Goal: Transaction & Acquisition: Purchase product/service

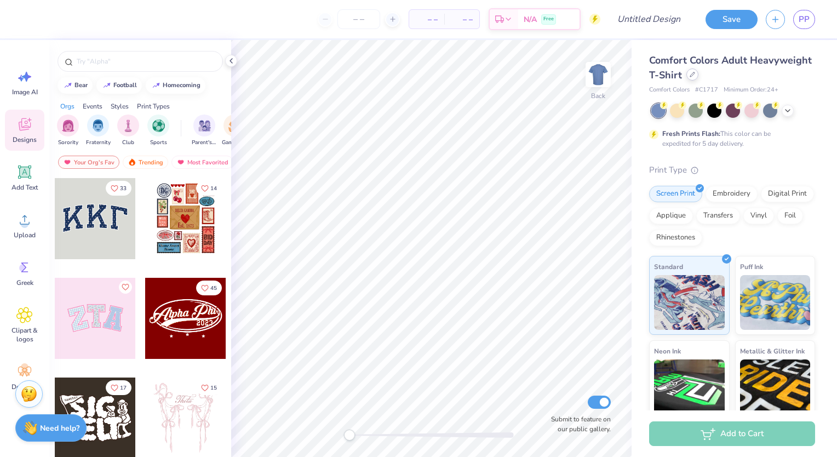
click at [695, 76] on icon at bounding box center [691, 74] width 5 height 5
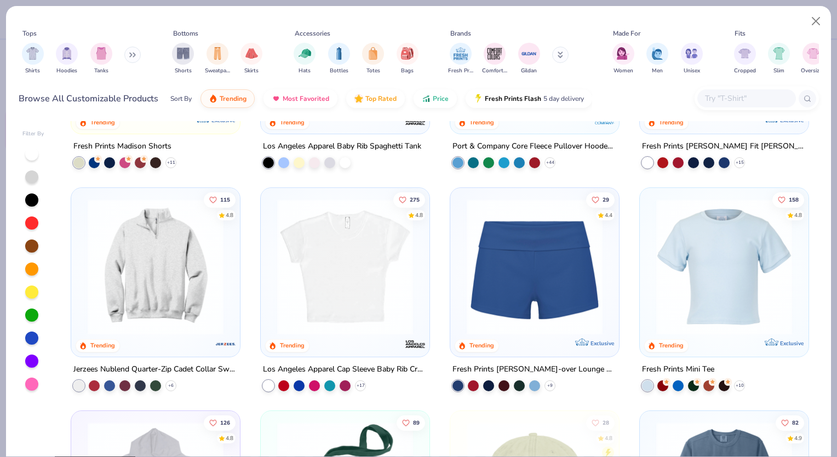
scroll to position [1054, 0]
click at [361, 271] on img at bounding box center [345, 266] width 147 height 136
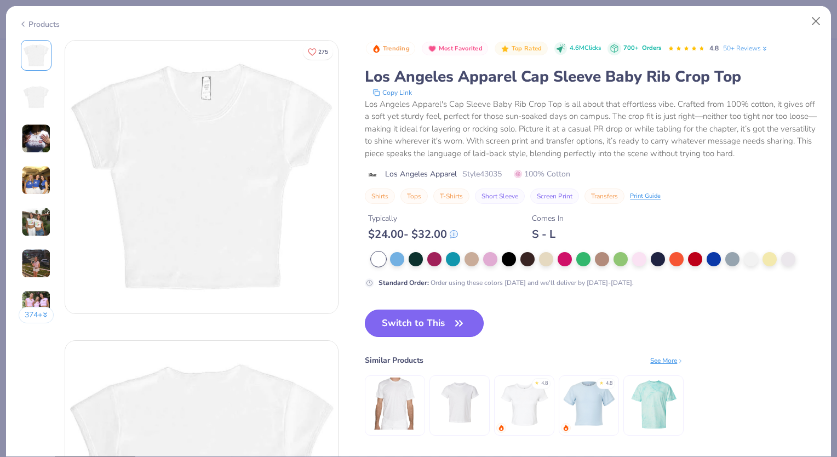
click at [422, 314] on button "Switch to This" at bounding box center [424, 322] width 119 height 27
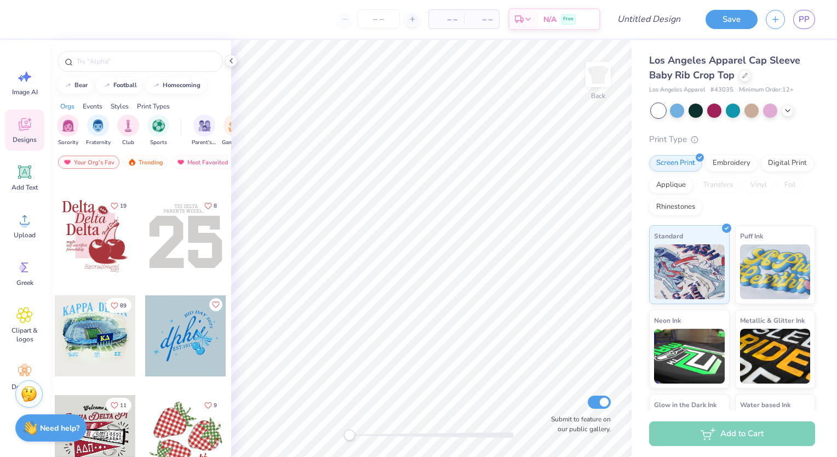
scroll to position [1582, 0]
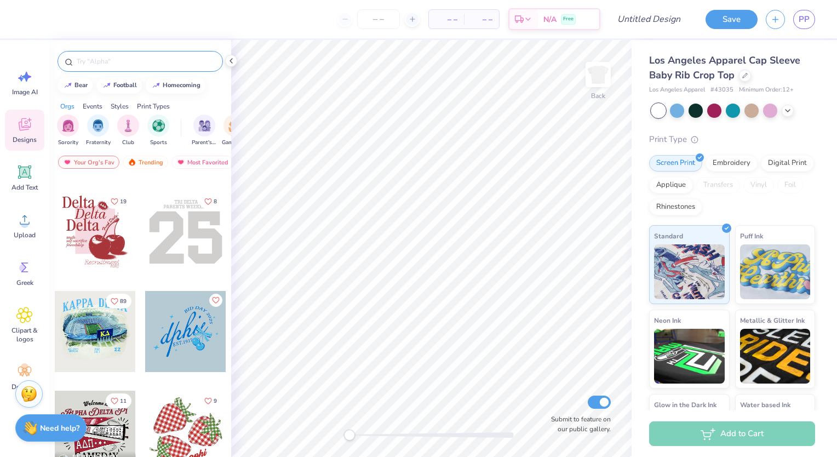
click at [124, 60] on input "text" at bounding box center [146, 61] width 140 height 11
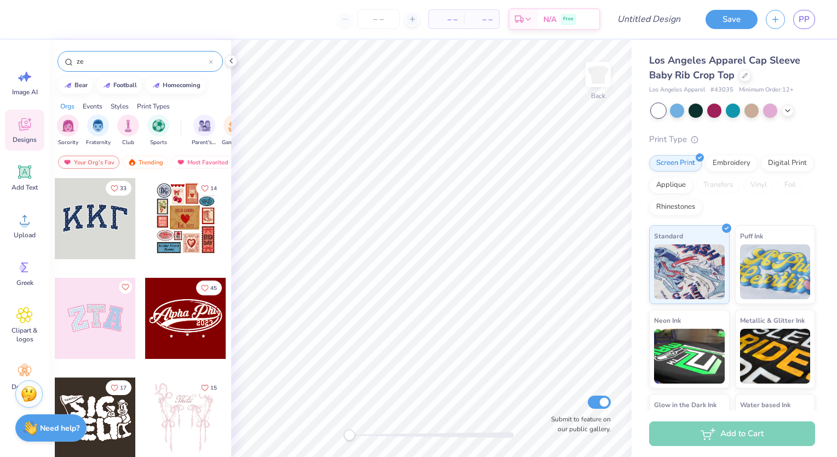
type input "z"
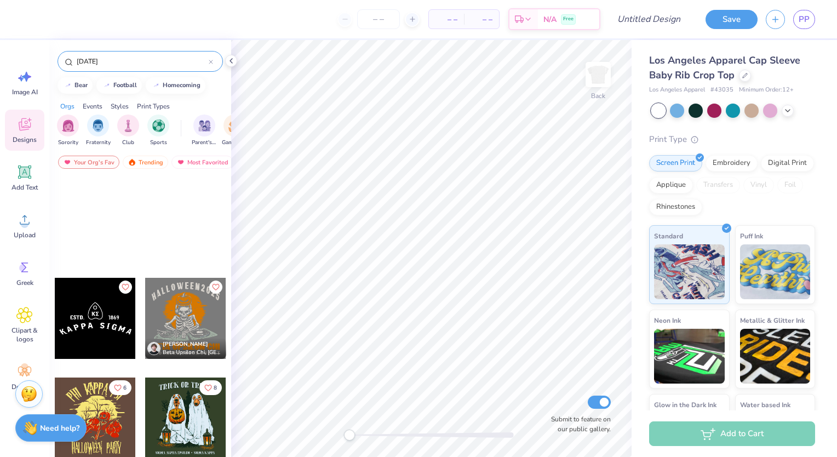
scroll to position [265, 0]
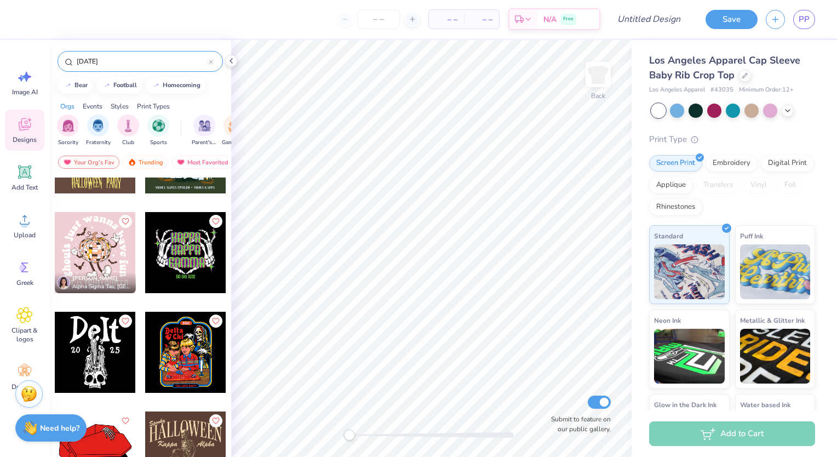
type input "halloween"
click at [110, 238] on div at bounding box center [95, 252] width 81 height 81
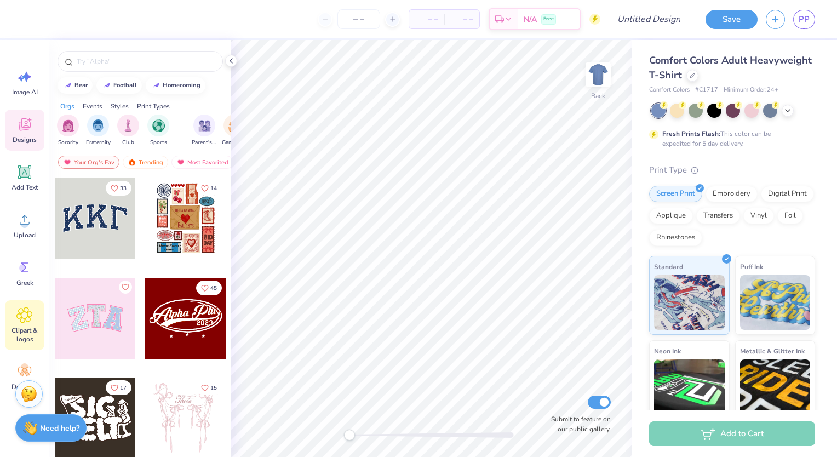
scroll to position [22, 0]
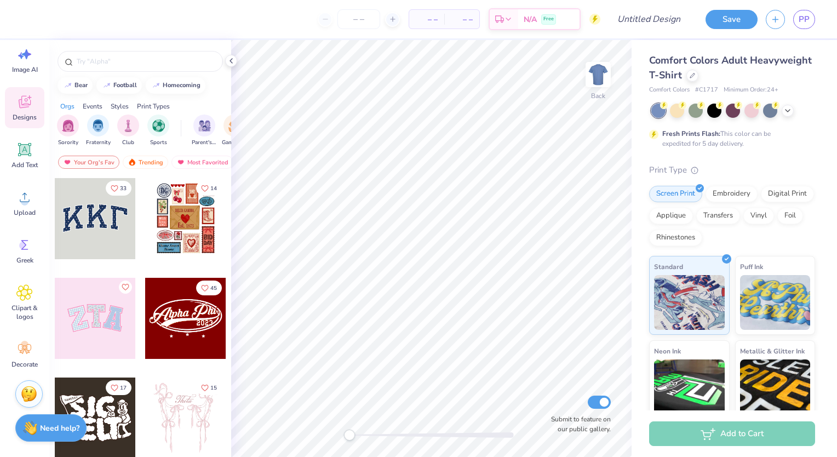
click at [103, 309] on div at bounding box center [95, 318] width 81 height 81
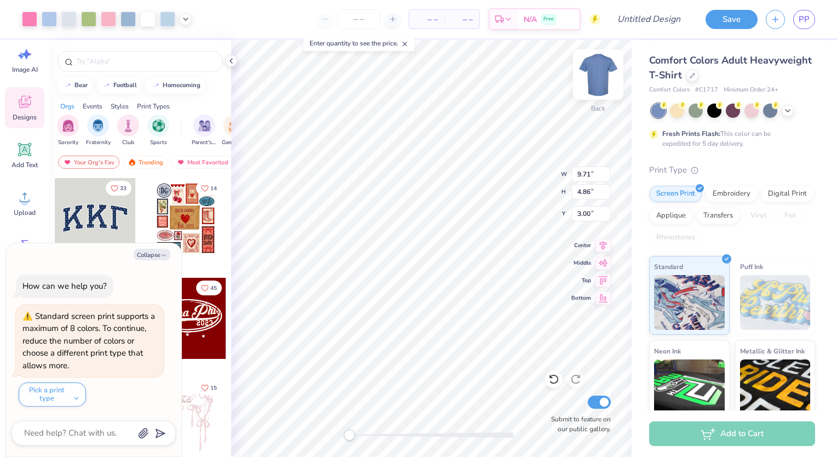
click at [598, 77] on img at bounding box center [598, 75] width 44 height 44
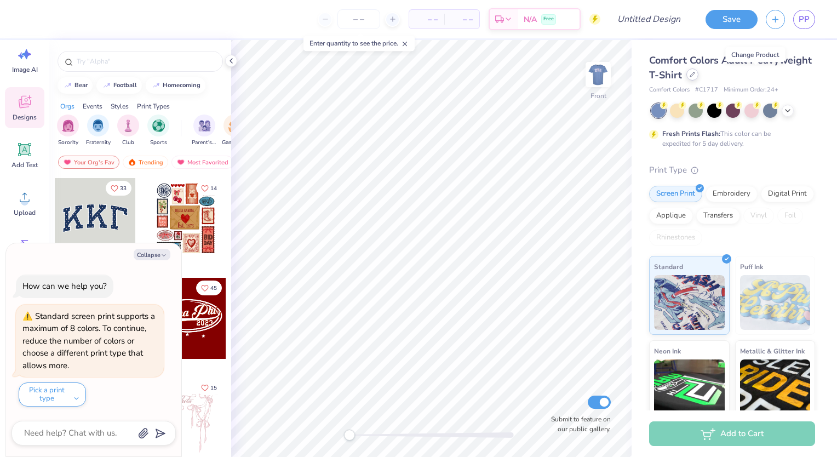
click at [695, 73] on icon at bounding box center [691, 74] width 5 height 5
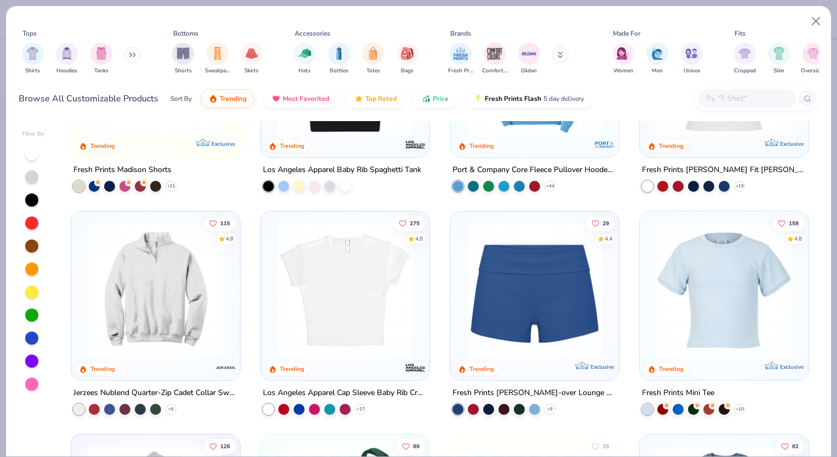
scroll to position [1030, 0]
click at [340, 290] on img at bounding box center [345, 290] width 147 height 136
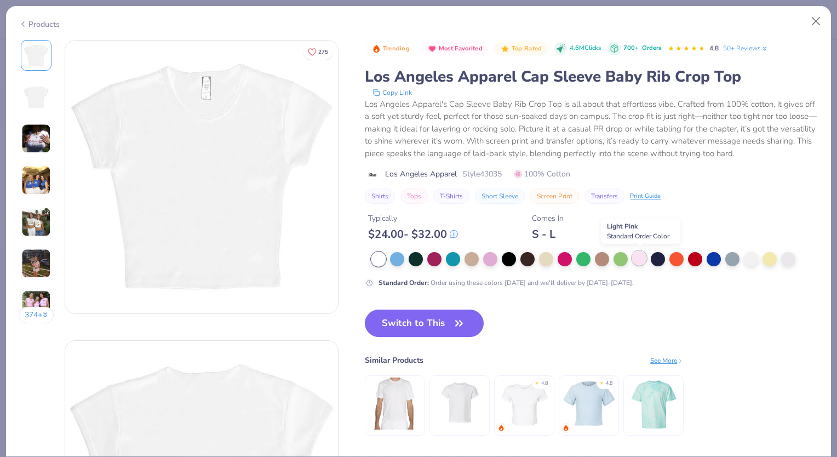
click at [638, 253] on div at bounding box center [639, 258] width 14 height 14
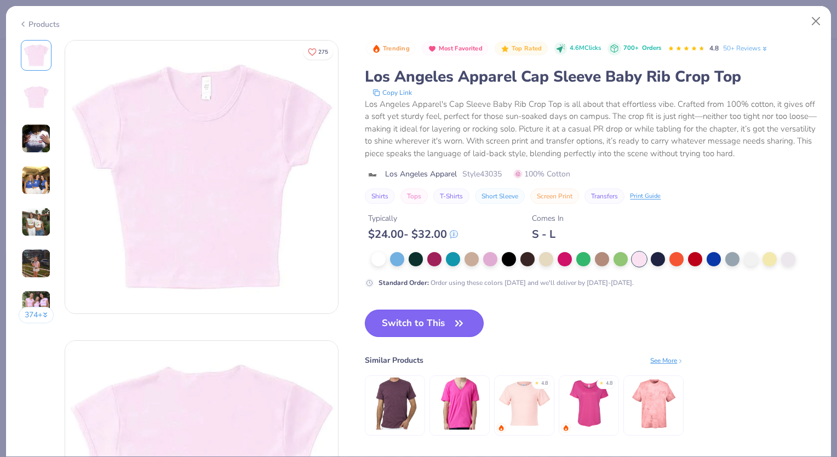
click at [436, 322] on button "Switch to This" at bounding box center [424, 322] width 119 height 27
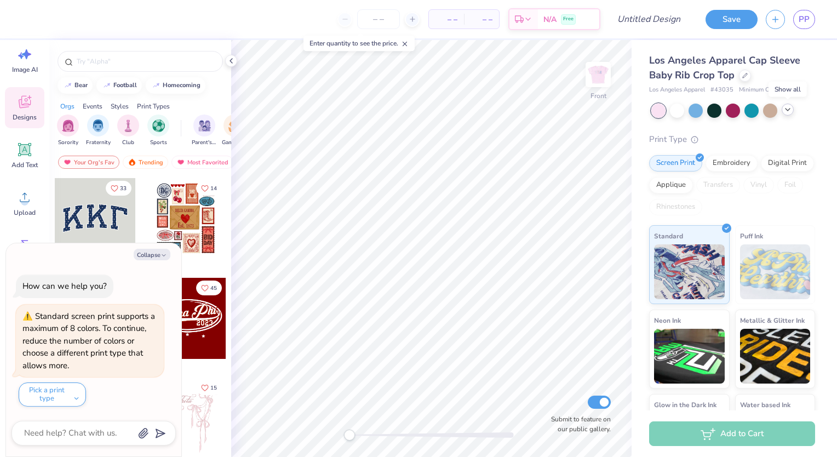
click at [786, 111] on icon at bounding box center [787, 109] width 9 height 9
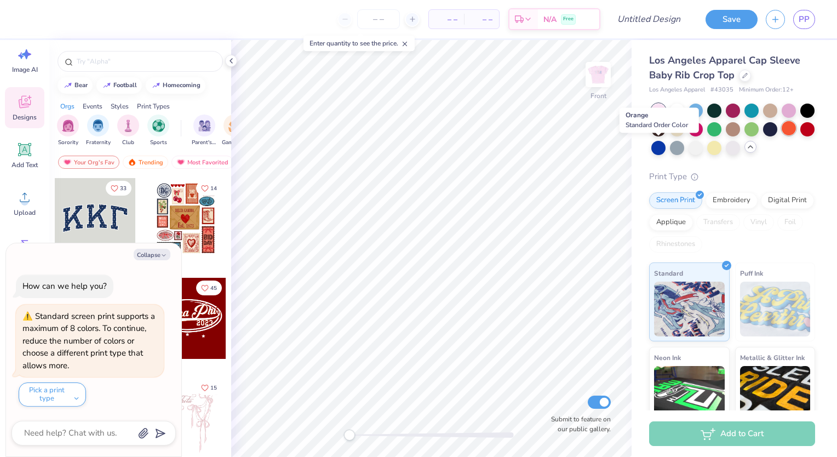
click at [781, 135] on div at bounding box center [788, 128] width 14 height 14
click at [594, 76] on img at bounding box center [598, 75] width 44 height 44
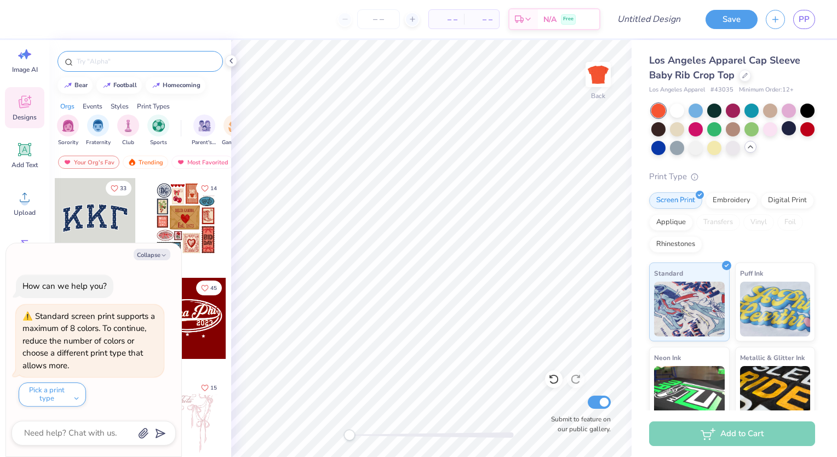
click at [128, 60] on input "text" at bounding box center [146, 61] width 140 height 11
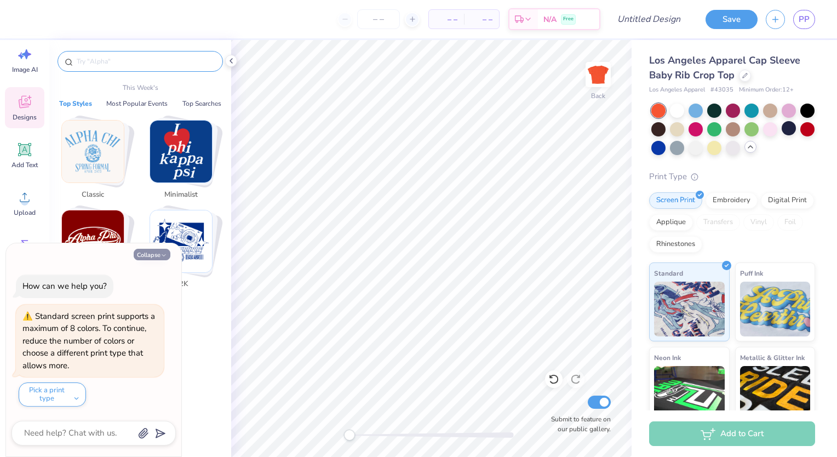
click at [154, 251] on button "Collapse" at bounding box center [152, 254] width 37 height 11
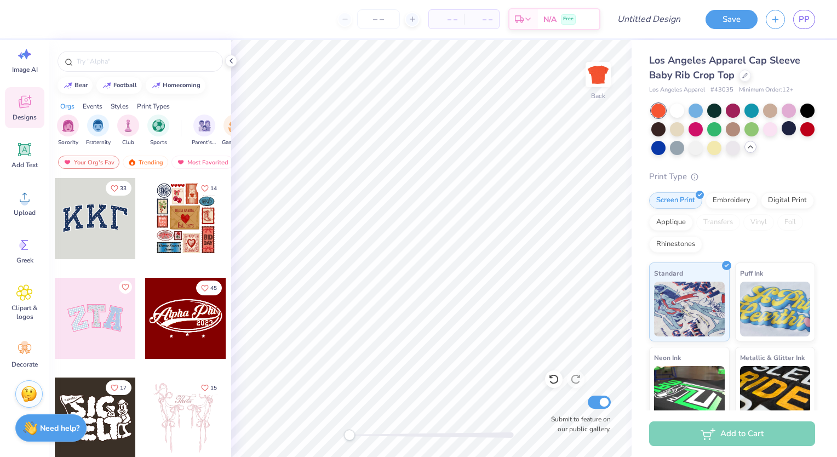
type textarea "x"
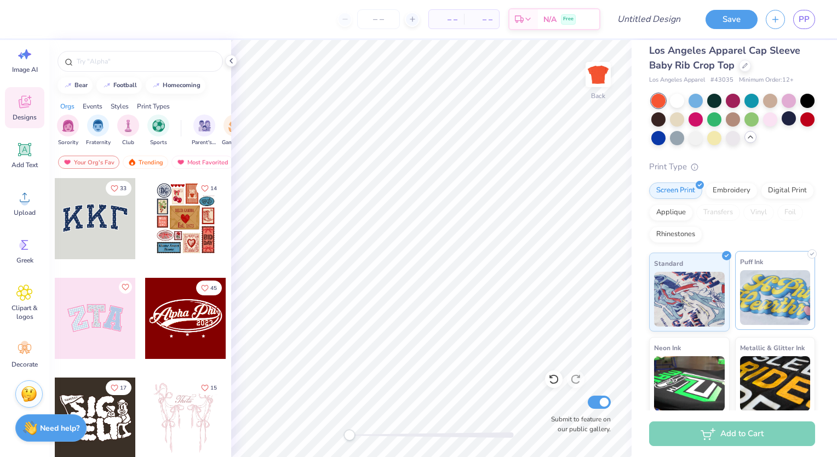
scroll to position [9, 0]
click at [768, 100] on div at bounding box center [770, 100] width 14 height 14
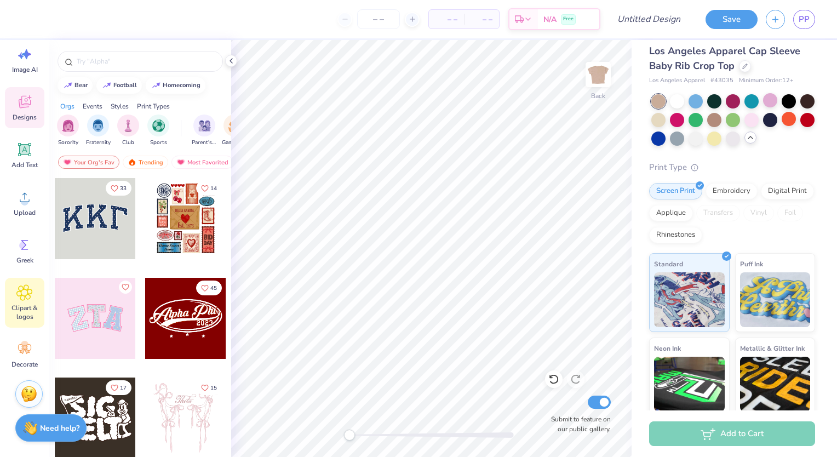
click at [25, 301] on div "Clipart & logos" at bounding box center [24, 303] width 39 height 50
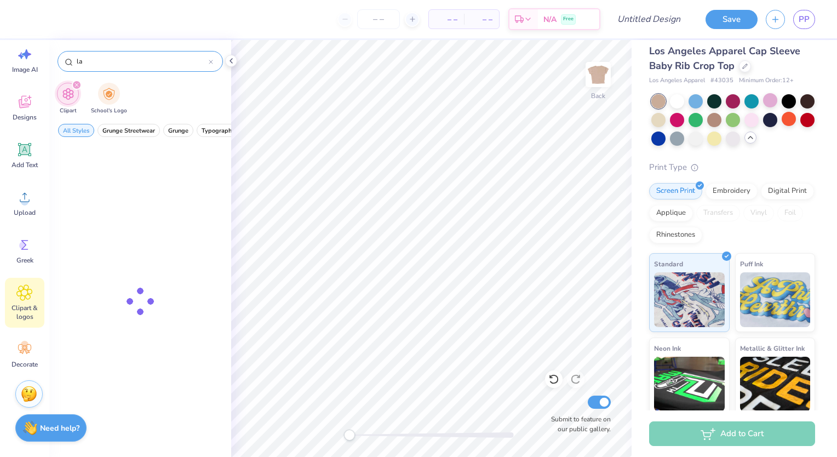
type input "l"
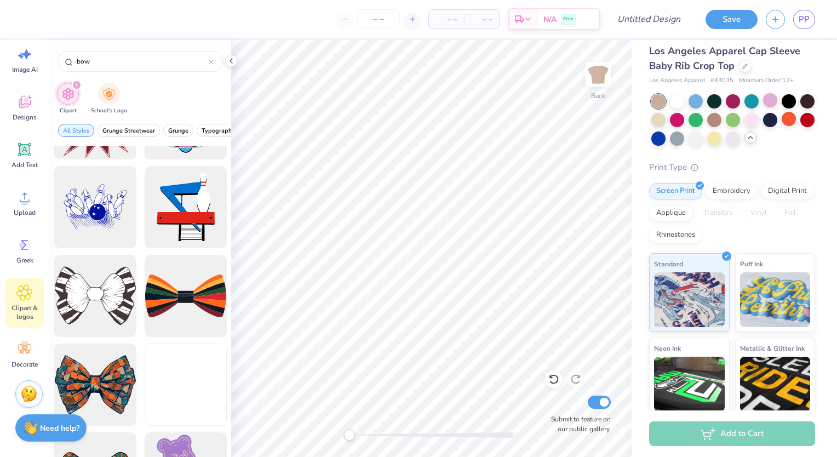
scroll to position [520, 0]
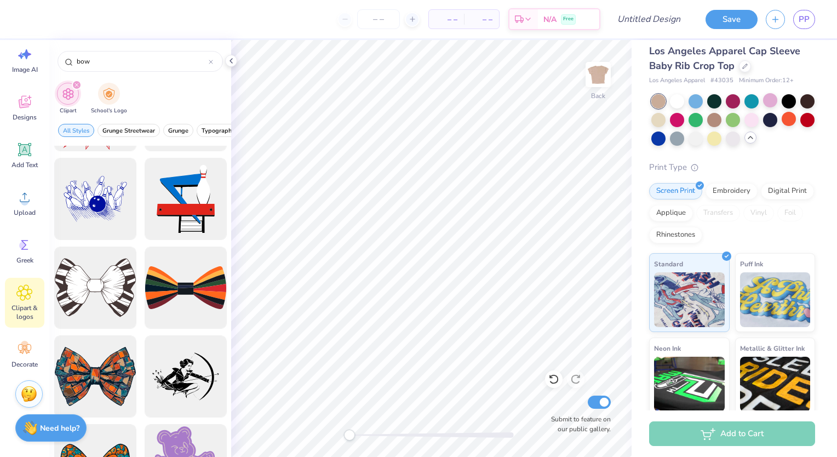
type input "bow"
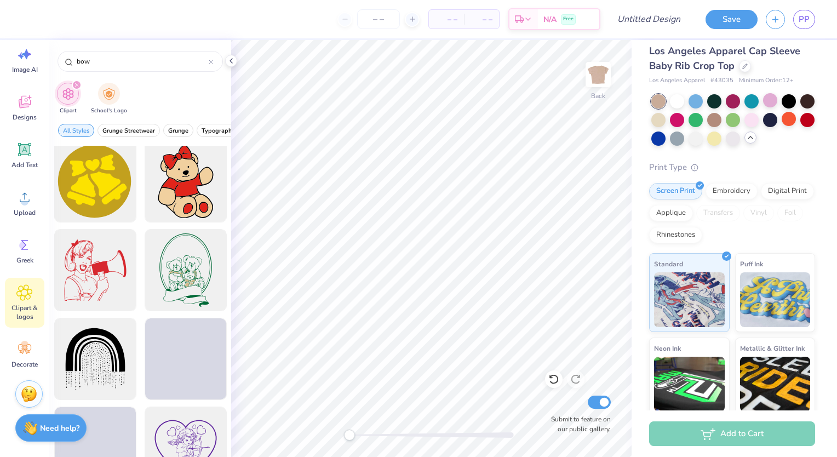
scroll to position [894, 0]
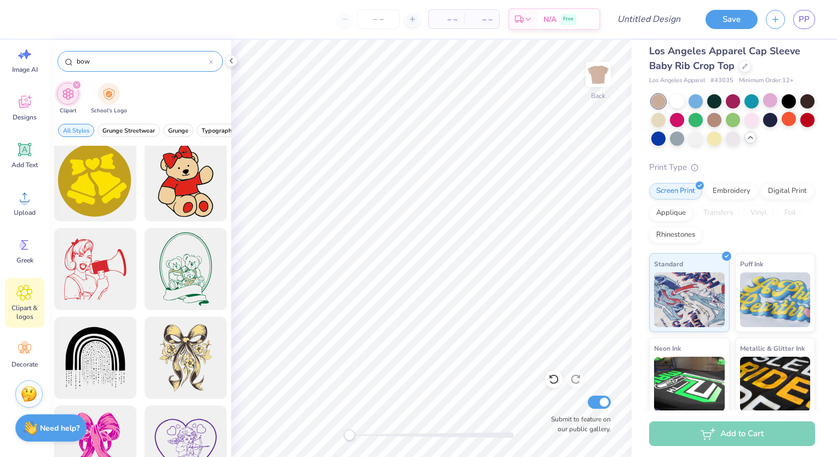
click at [212, 62] on icon at bounding box center [210, 61] width 3 height 3
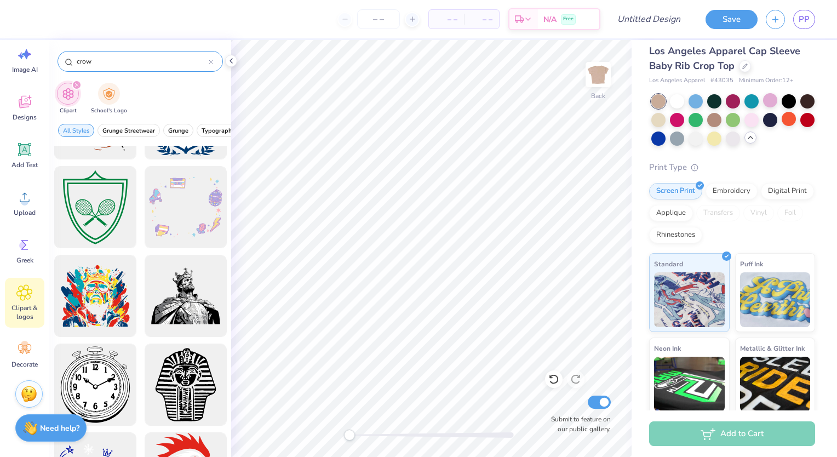
scroll to position [864, 0]
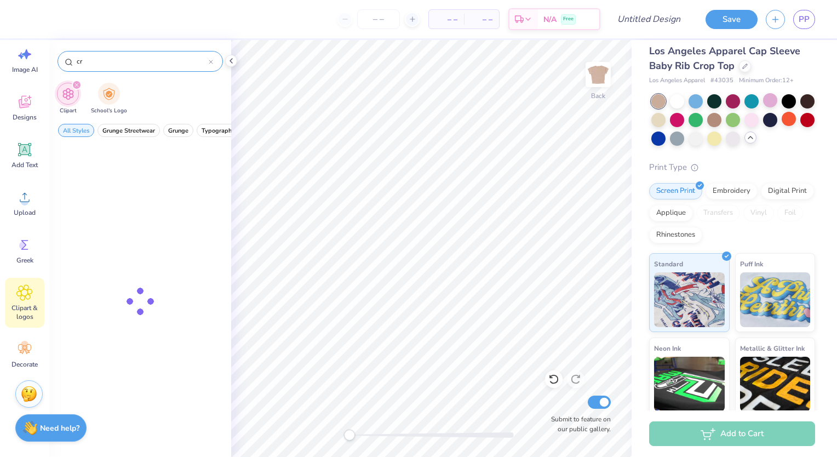
type input "c"
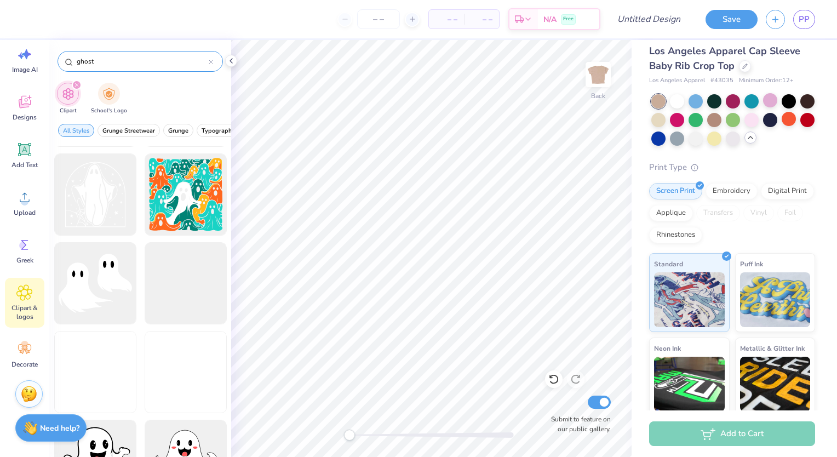
scroll to position [258, 0]
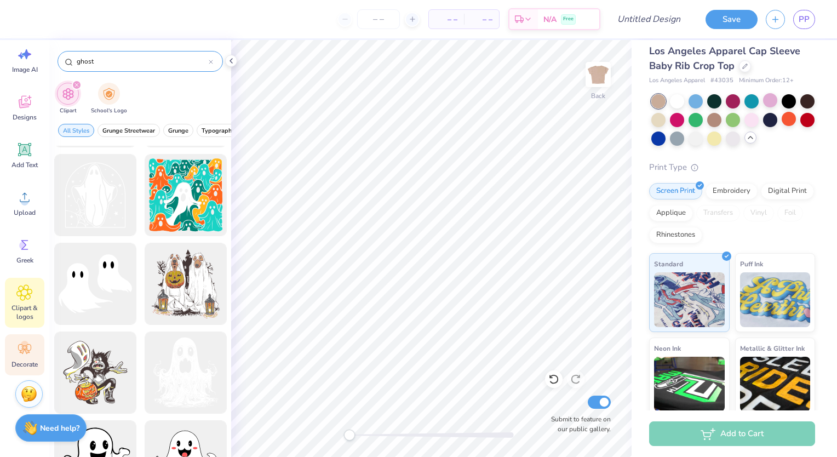
type input "ghost"
click at [27, 355] on icon at bounding box center [24, 349] width 16 height 16
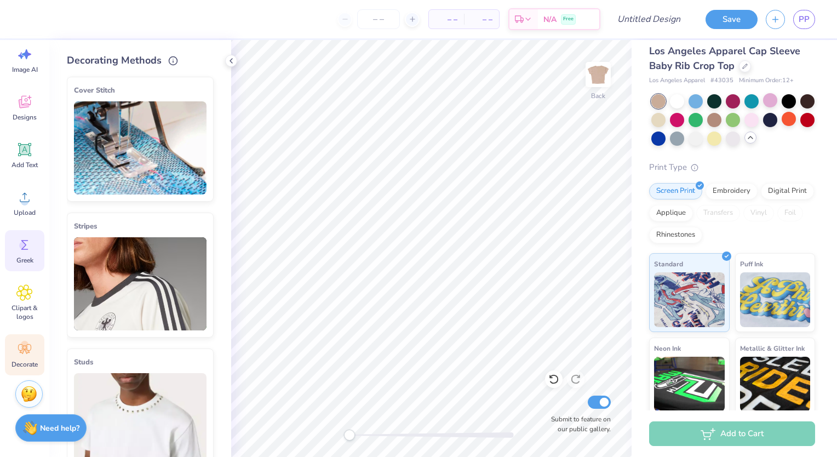
click at [26, 249] on icon at bounding box center [24, 245] width 16 height 16
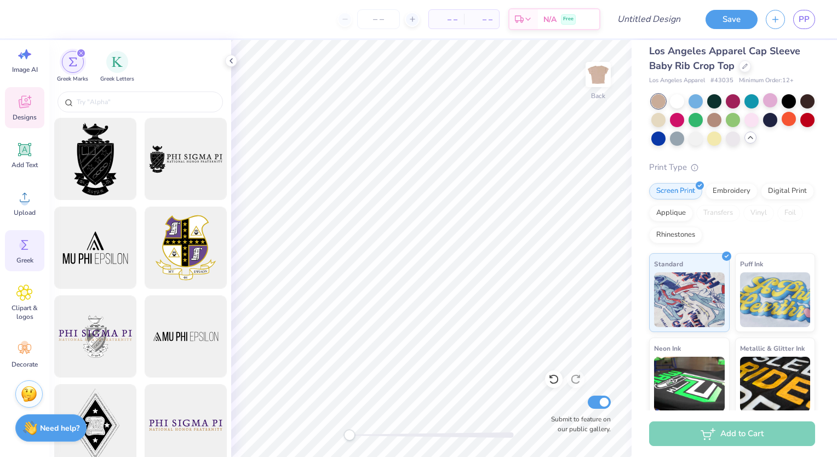
click at [22, 107] on icon at bounding box center [25, 102] width 12 height 13
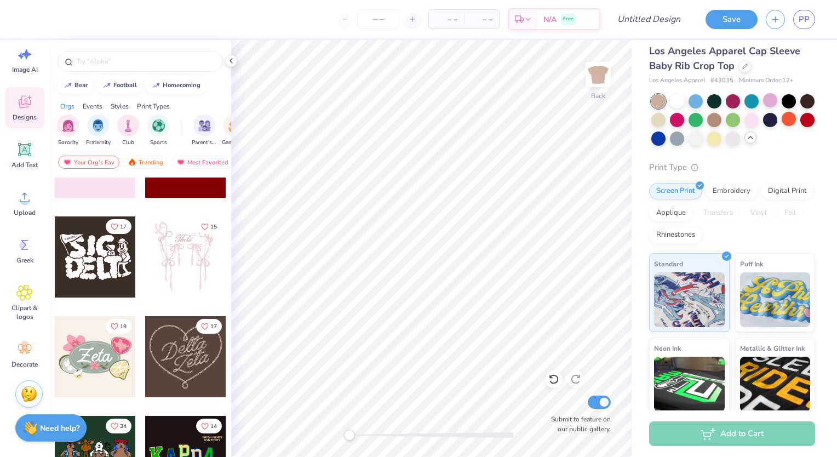
scroll to position [0, 0]
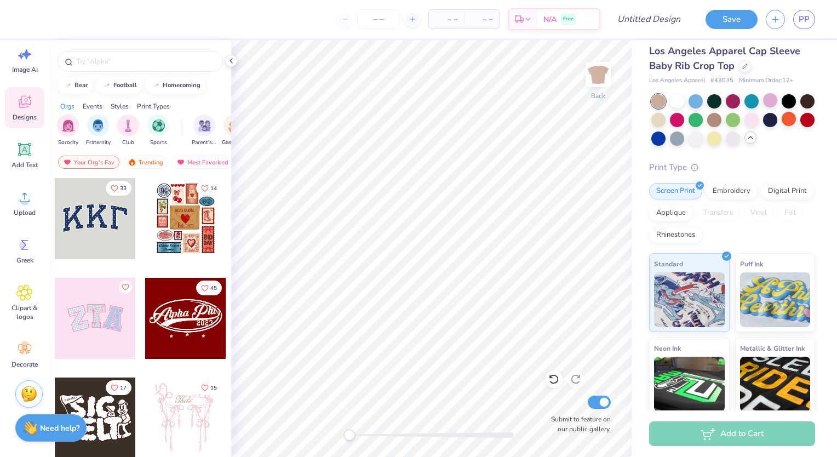
click at [101, 318] on div at bounding box center [95, 318] width 81 height 81
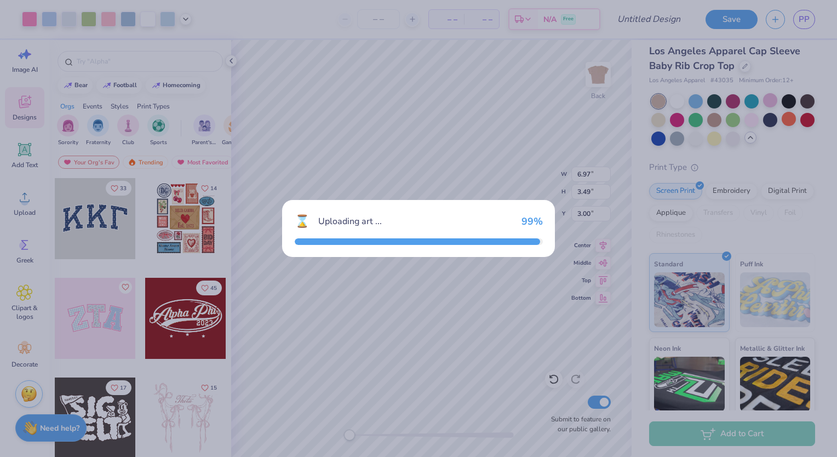
type textarea "x"
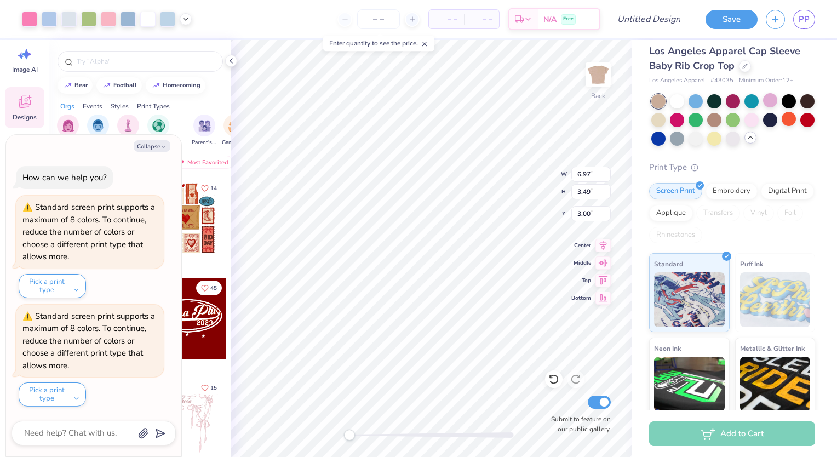
click at [787, 426] on div "Add to Cart" at bounding box center [732, 433] width 166 height 25
click at [388, 18] on input "number" at bounding box center [378, 19] width 43 height 20
type input "3"
type textarea "x"
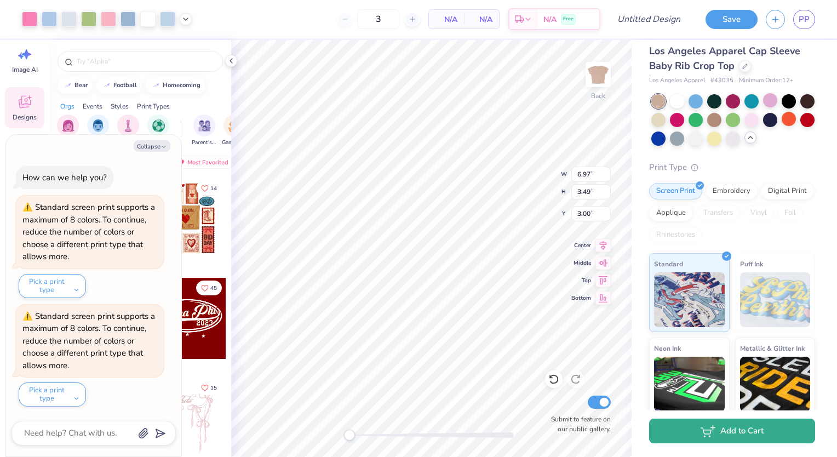
type input "12"
click at [747, 437] on button "Add to Cart" at bounding box center [732, 430] width 166 height 25
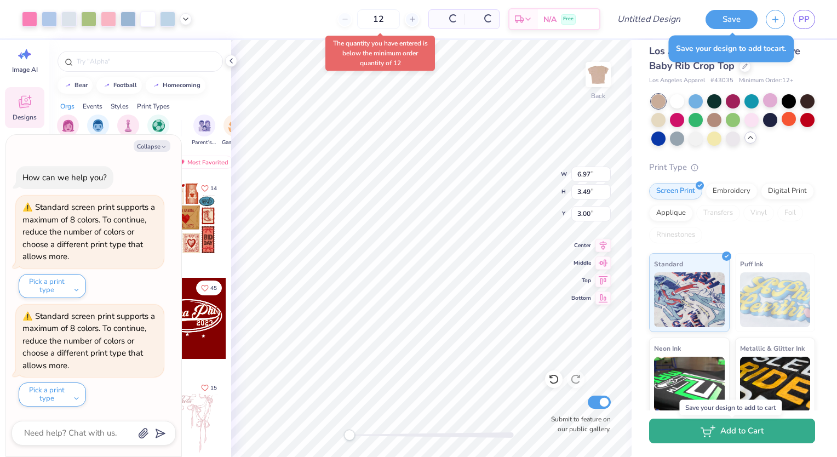
type textarea "x"
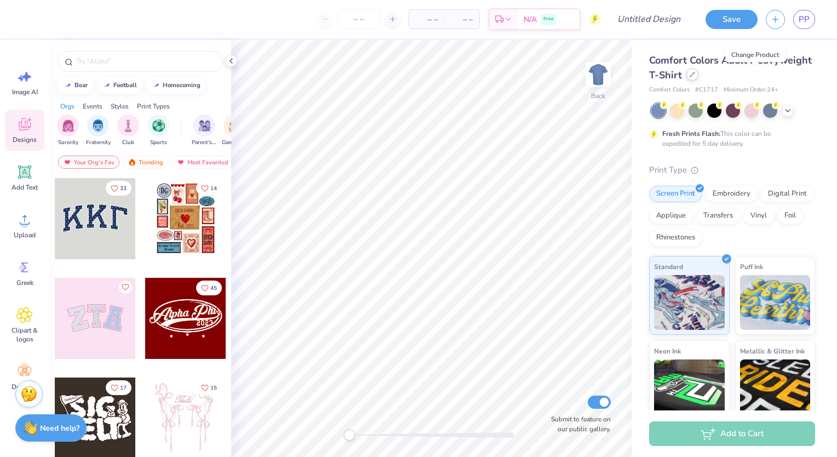
click at [695, 75] on icon at bounding box center [691, 74] width 5 height 5
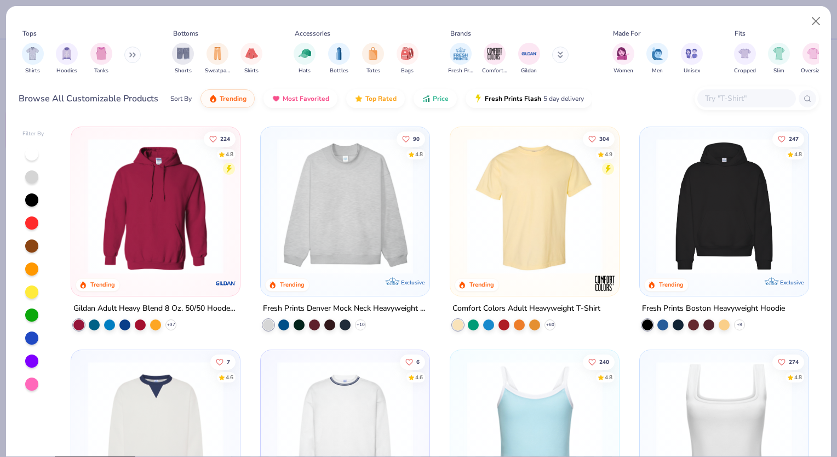
click at [294, 225] on img at bounding box center [345, 206] width 147 height 136
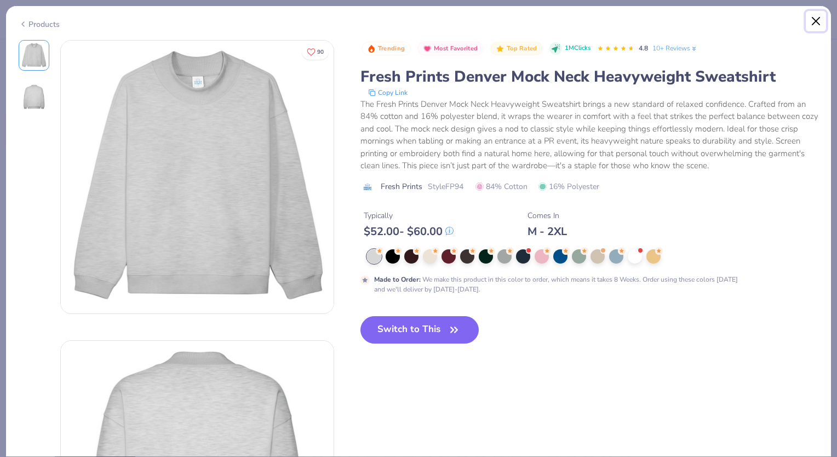
click at [815, 23] on button "Close" at bounding box center [816, 21] width 21 height 21
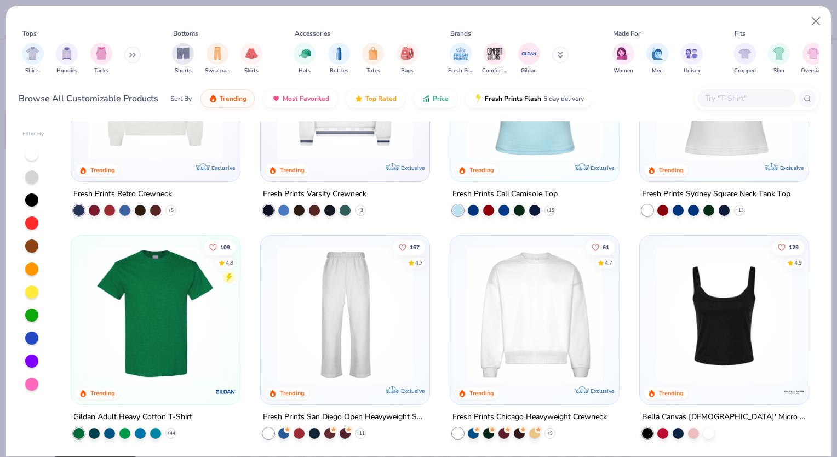
scroll to position [162, 0]
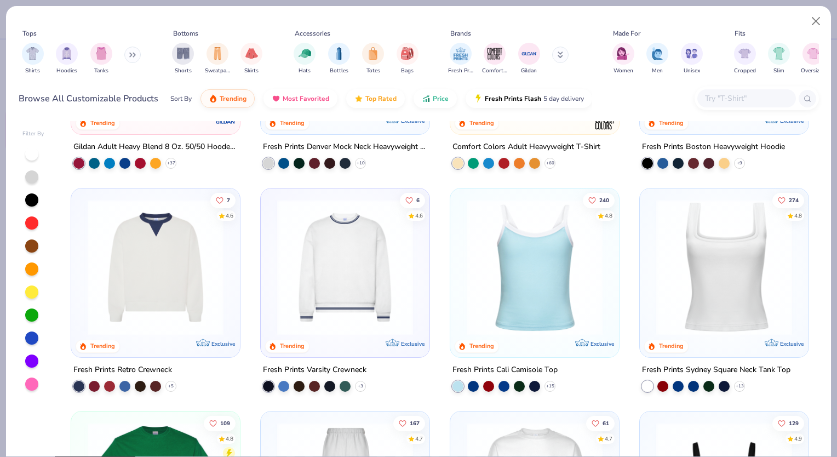
click at [530, 292] on img at bounding box center [534, 267] width 147 height 136
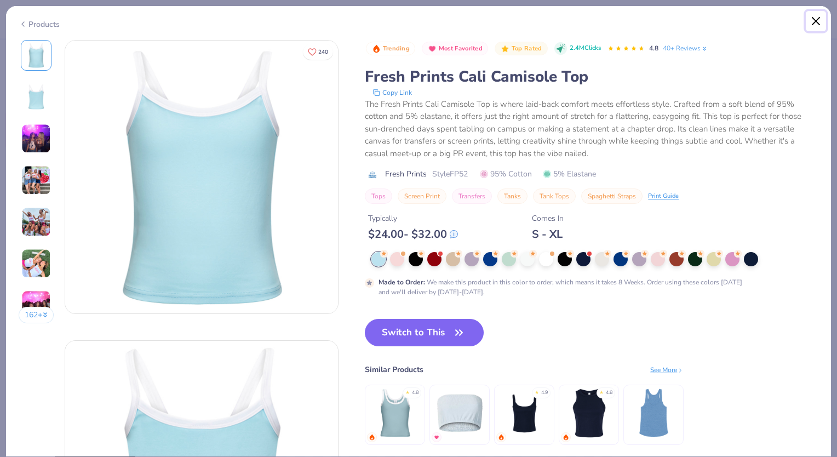
click at [813, 16] on button "Close" at bounding box center [816, 21] width 21 height 21
